Goal: Transaction & Acquisition: Purchase product/service

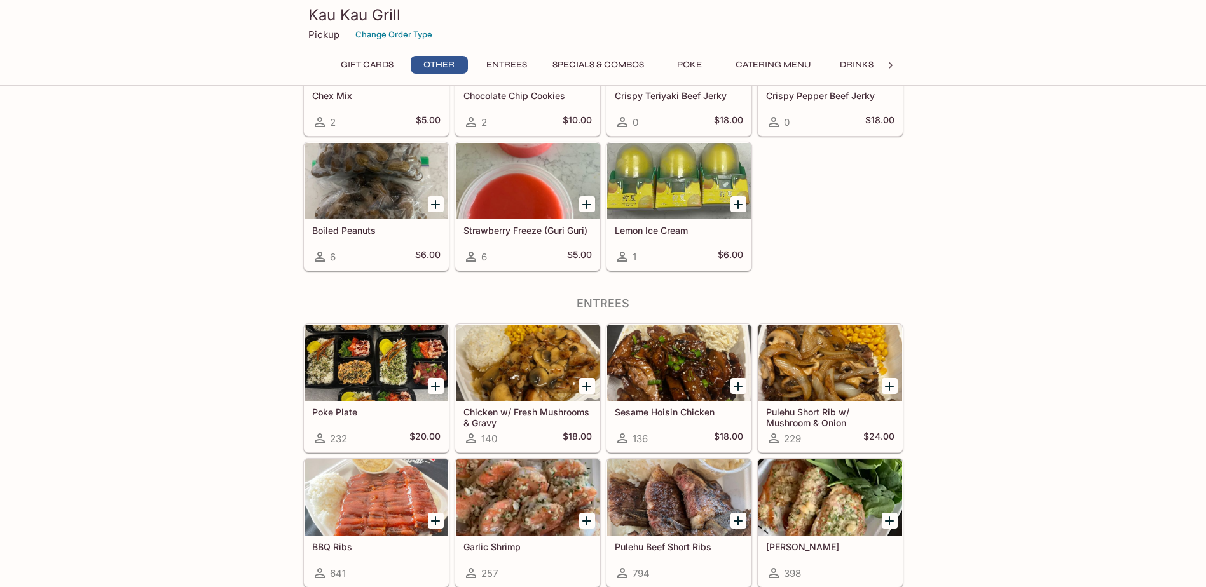
scroll to position [509, 0]
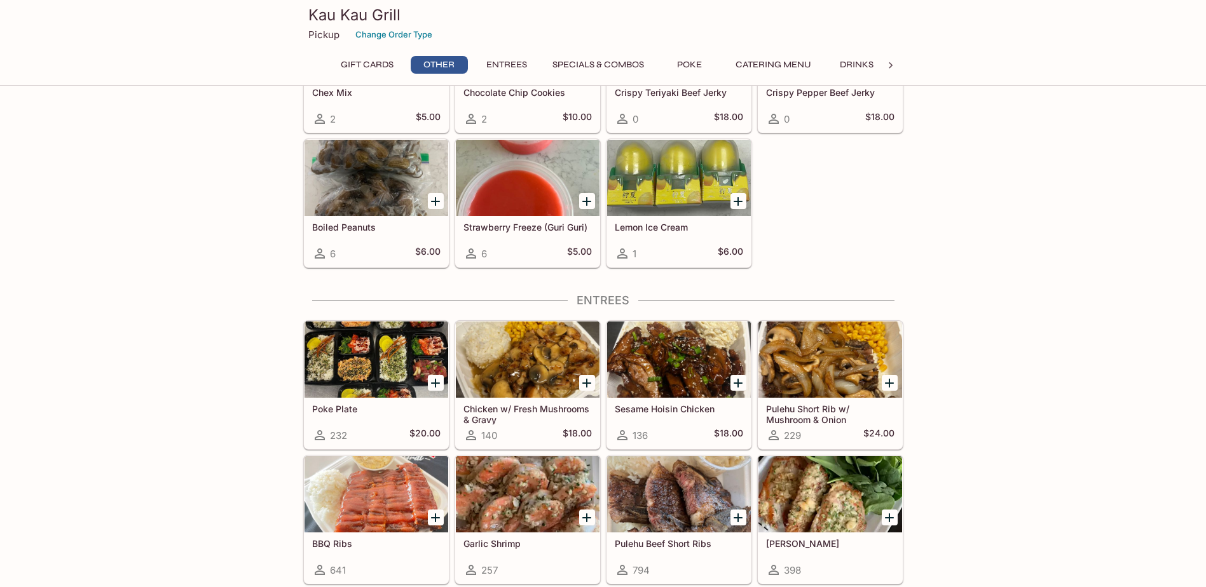
click at [504, 67] on button "Entrees" at bounding box center [506, 65] width 57 height 18
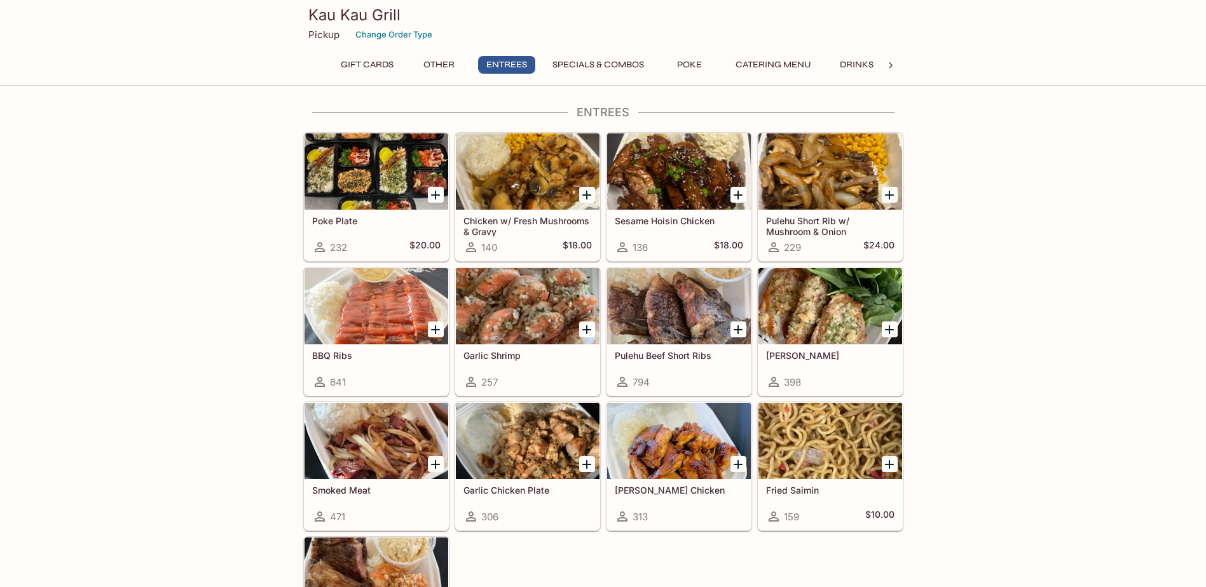
scroll to position [694, 0]
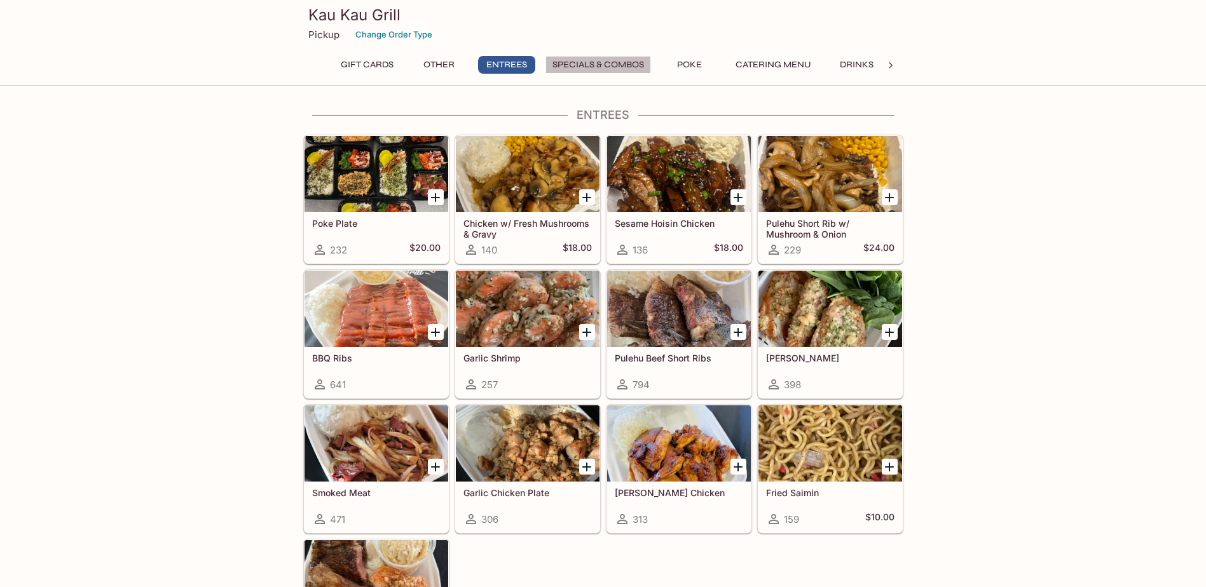
click at [624, 68] on button "Specials & Combos" at bounding box center [598, 65] width 106 height 18
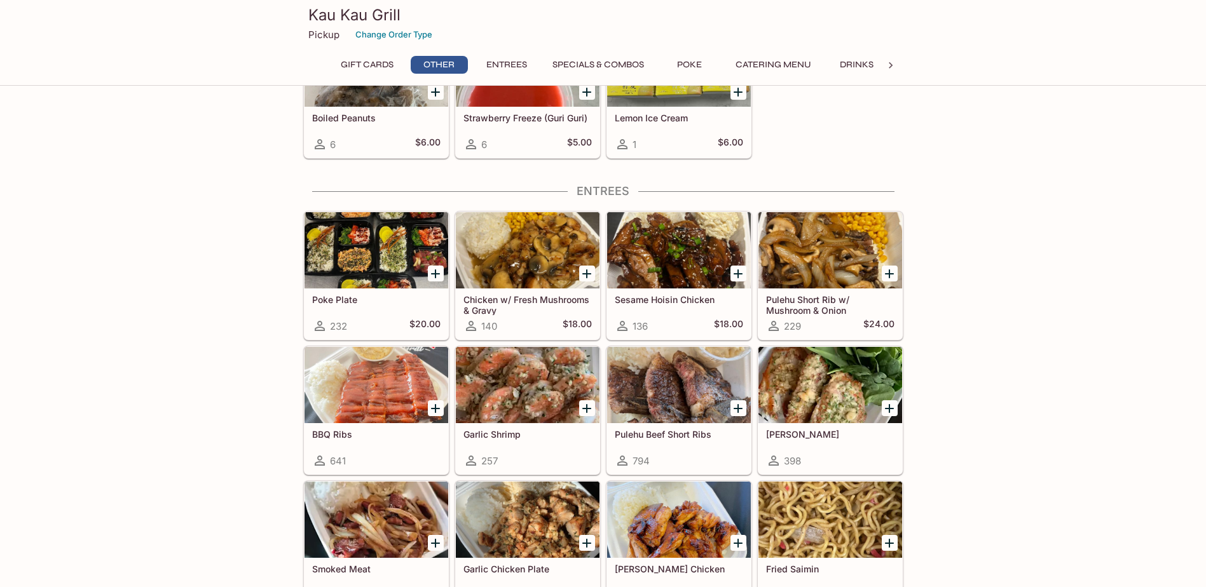
scroll to position [581, 0]
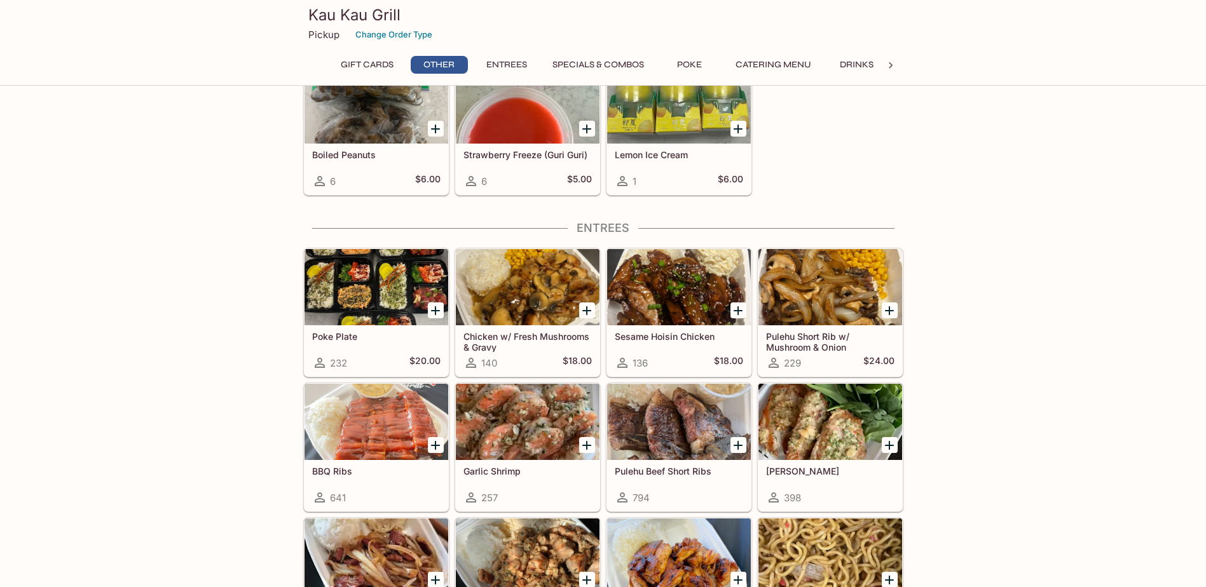
click at [582, 446] on icon "Add Garlic Shrimp" at bounding box center [586, 445] width 15 height 15
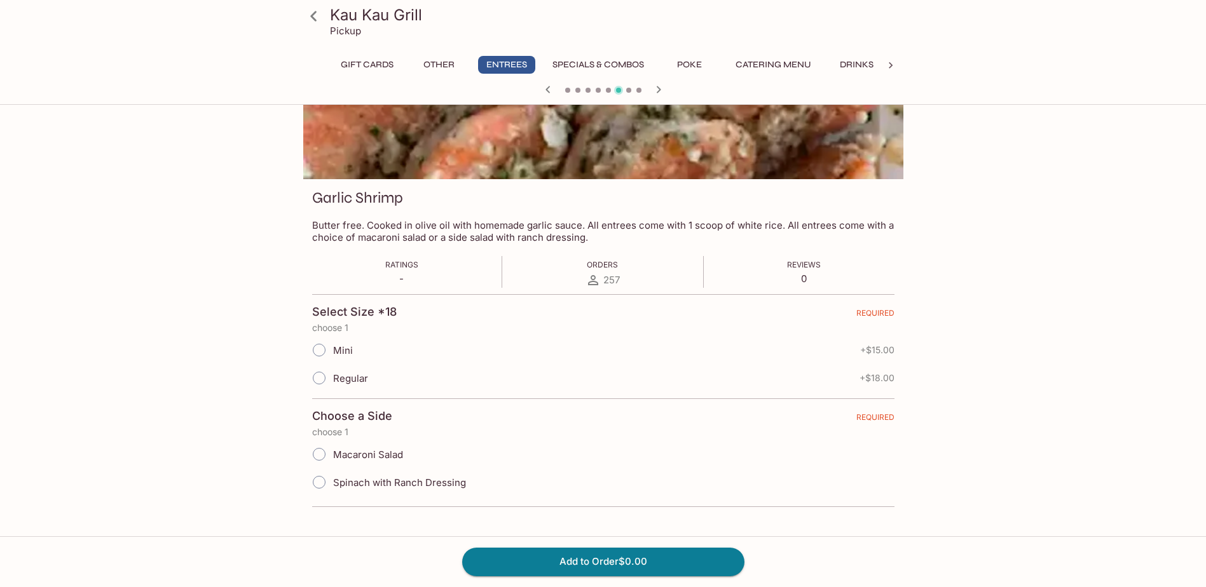
scroll to position [110, 0]
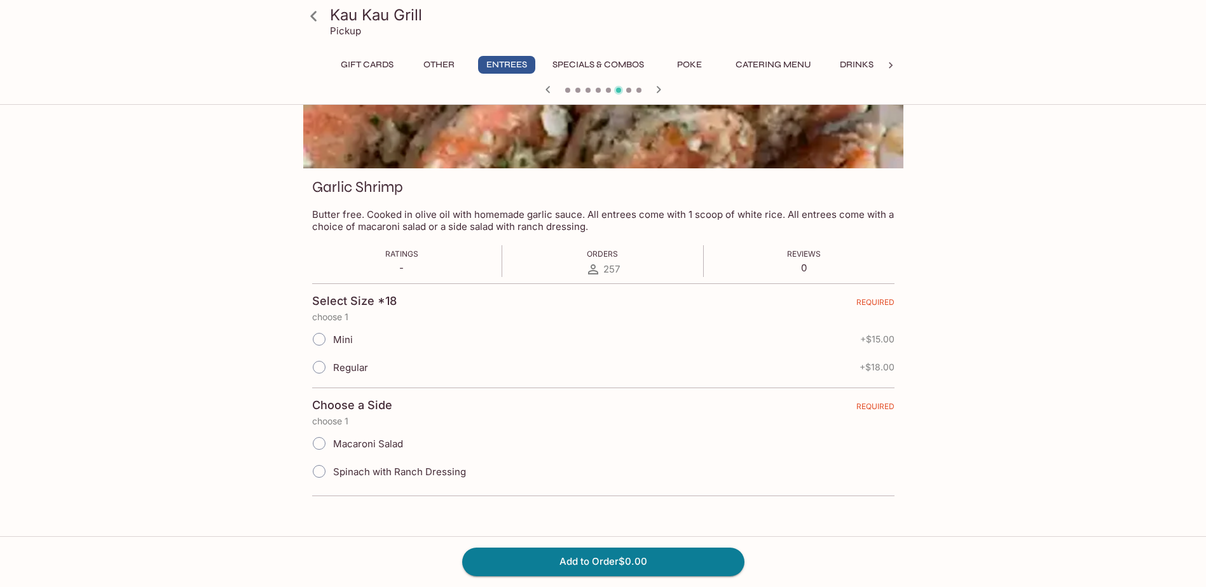
click at [345, 372] on span "Regular" at bounding box center [350, 368] width 35 height 12
click at [332, 372] on input "Regular" at bounding box center [319, 367] width 27 height 27
radio input "true"
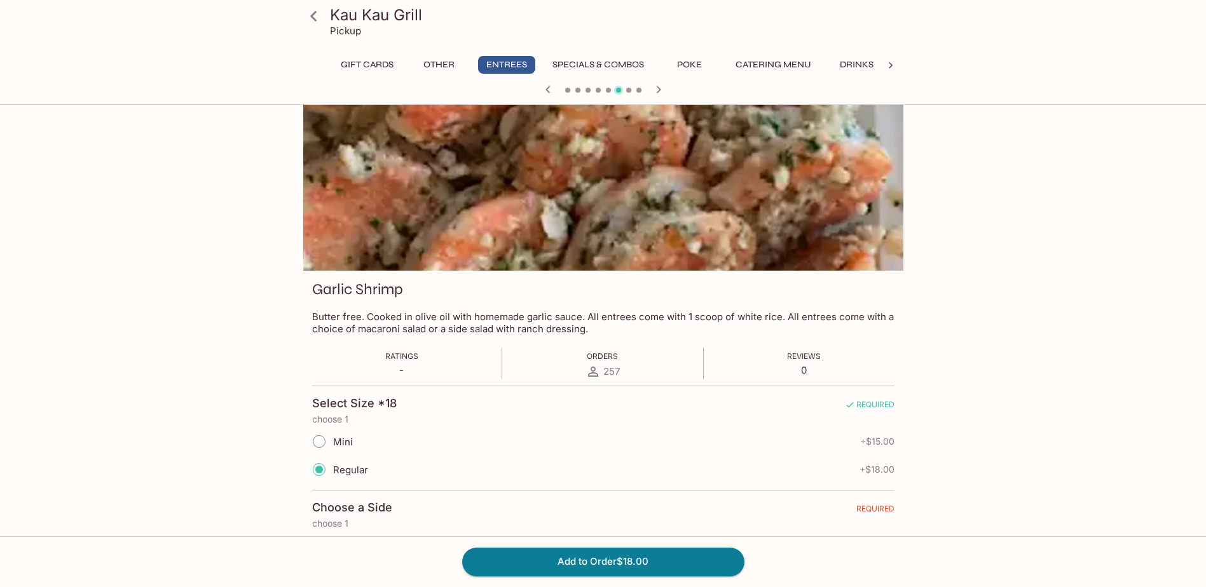
scroll to position [0, 0]
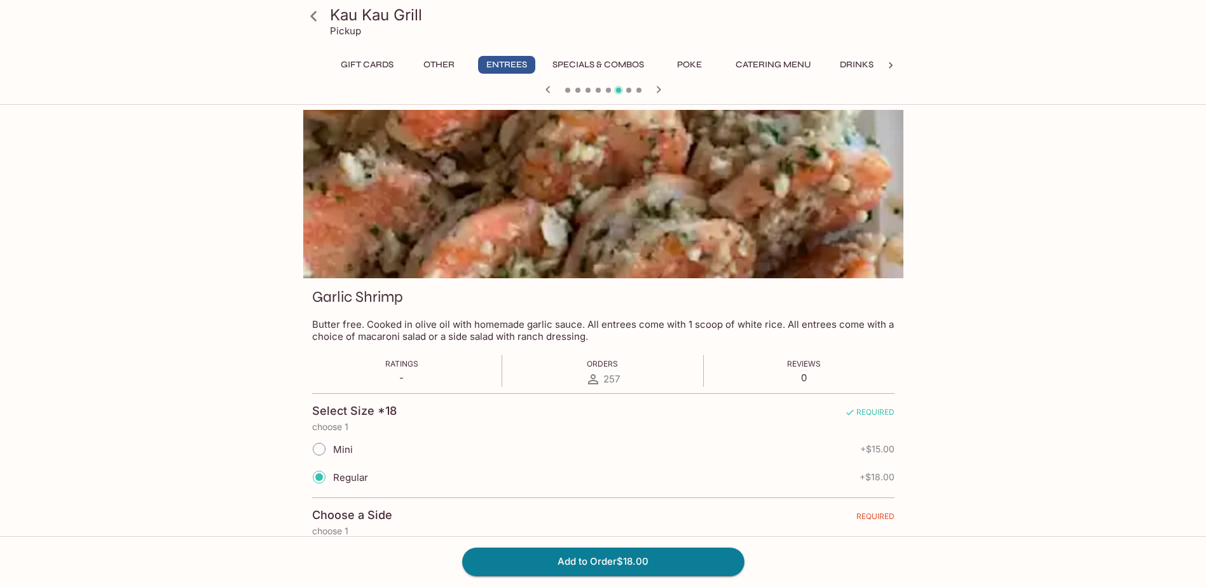
click at [318, 26] on icon at bounding box center [314, 16] width 22 height 22
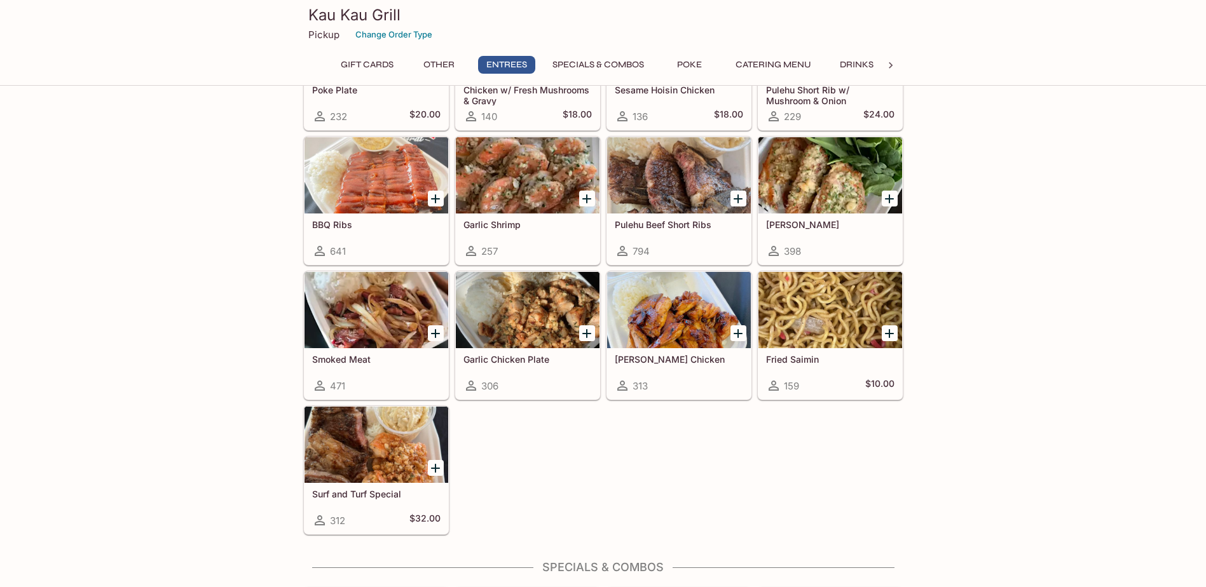
scroll to position [826, 0]
